Goal: Task Accomplishment & Management: Manage account settings

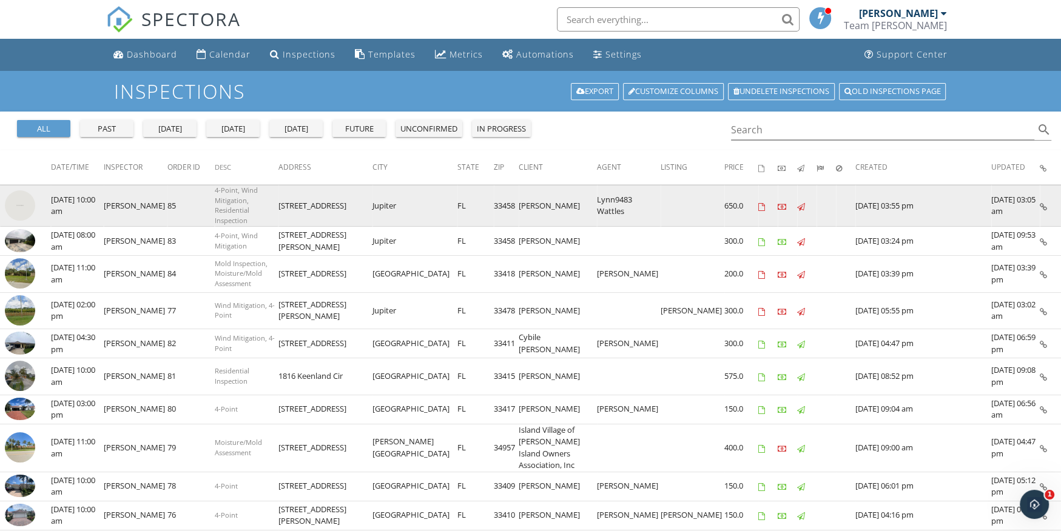
click at [31, 205] on img at bounding box center [20, 205] width 30 height 30
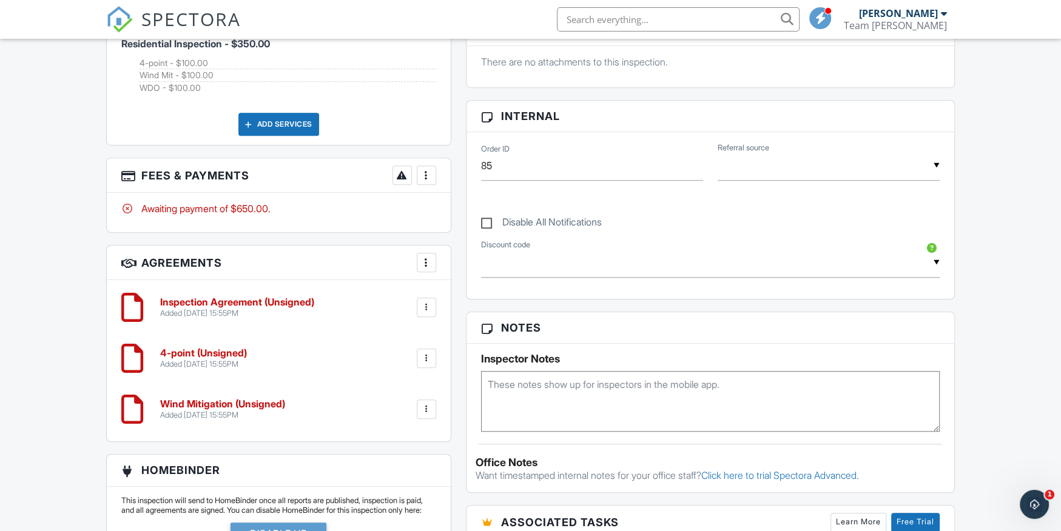
scroll to position [738, 0]
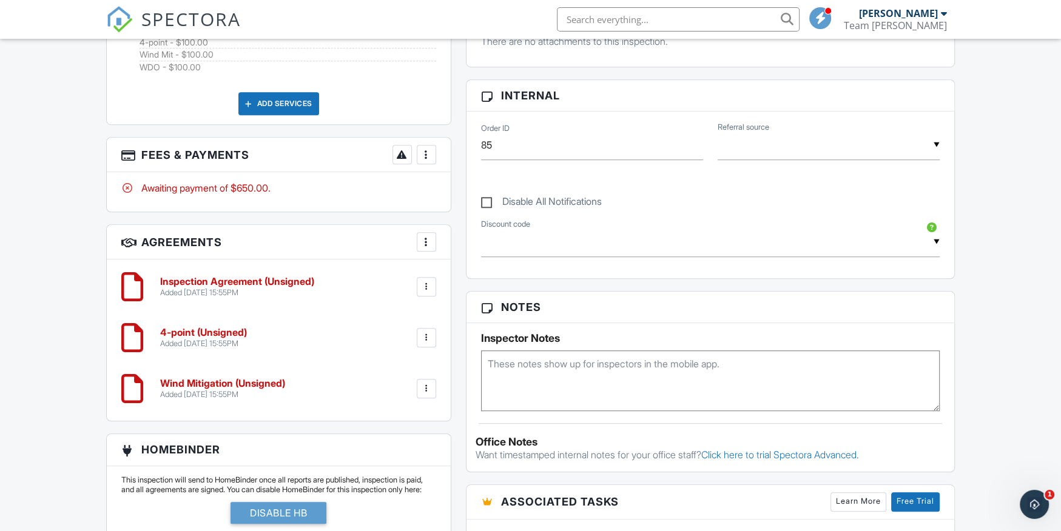
click at [423, 285] on div at bounding box center [426, 287] width 12 height 12
click at [399, 315] on li "Edit" at bounding box center [394, 320] width 69 height 30
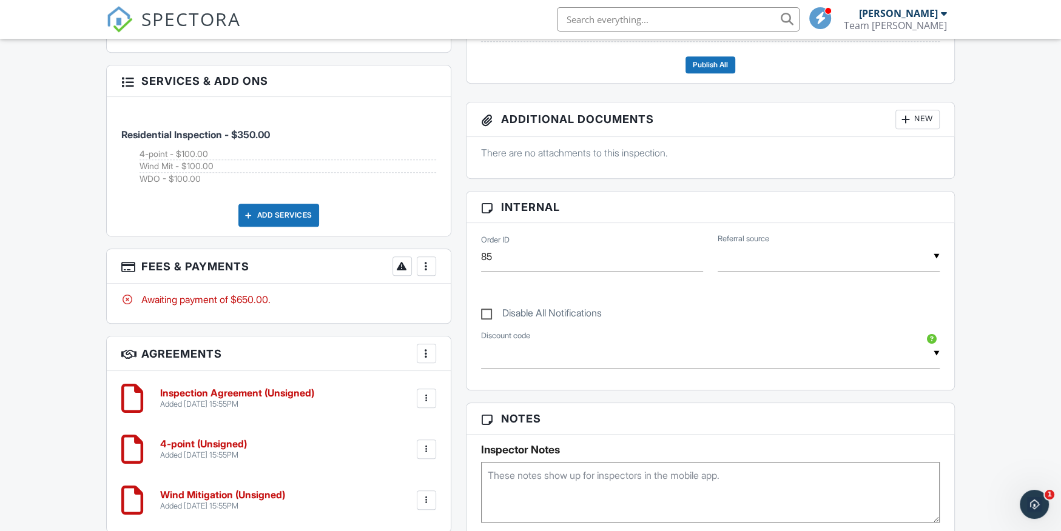
scroll to position [634, 0]
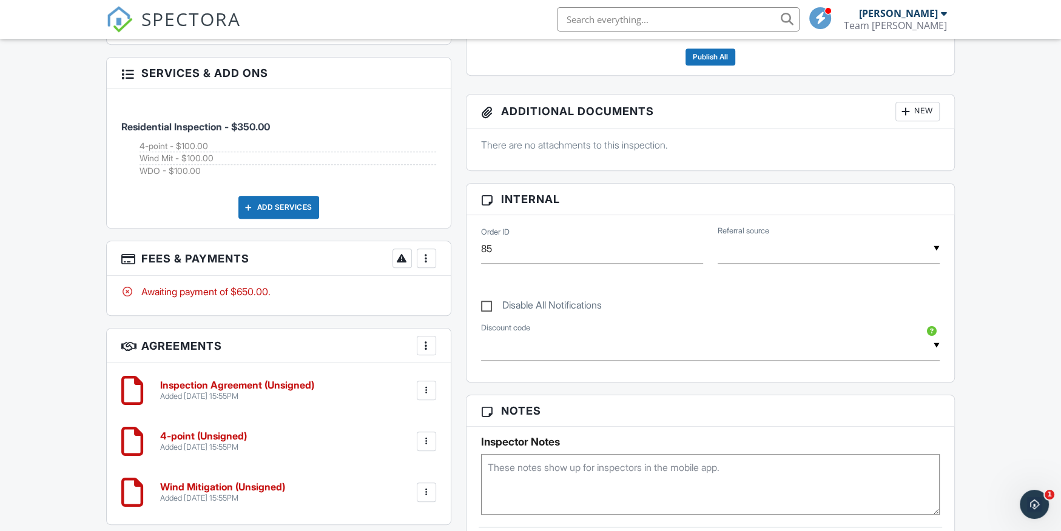
click at [430, 346] on div at bounding box center [426, 346] width 12 height 12
click at [373, 354] on h3 "Agreements More Add Agreement Edit Agreement Templates" at bounding box center [279, 346] width 344 height 35
click at [428, 388] on div at bounding box center [426, 391] width 12 height 12
click at [352, 349] on h3 "Agreements More Add Agreement Edit Agreement Templates" at bounding box center [279, 346] width 344 height 35
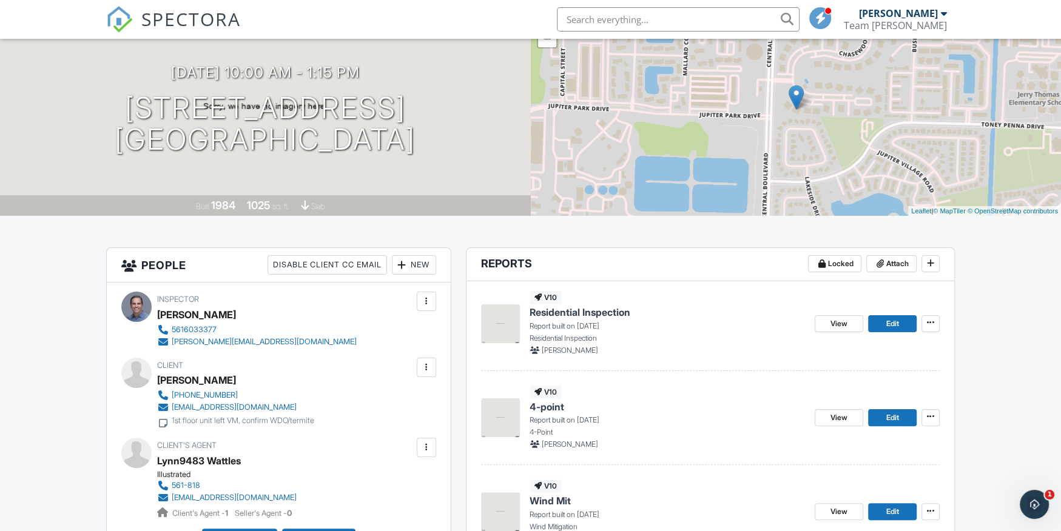
scroll to position [110, 0]
